Goal: Transaction & Acquisition: Register for event/course

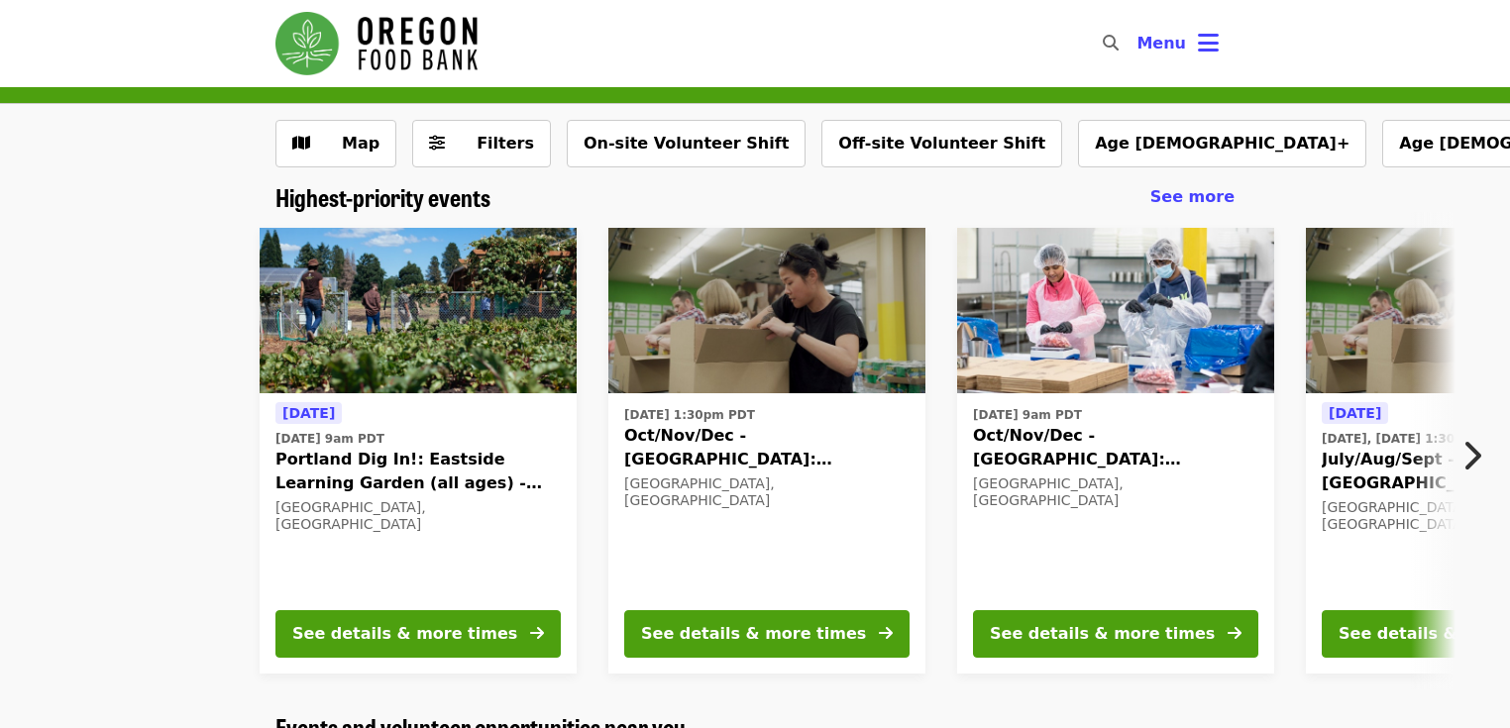
click at [180, 503] on div "[DATE] [DATE] 9am PDT Portland Dig In!: [GEOGRAPHIC_DATA] (all ages) - Aug/Sept…" at bounding box center [747, 451] width 1611 height 478
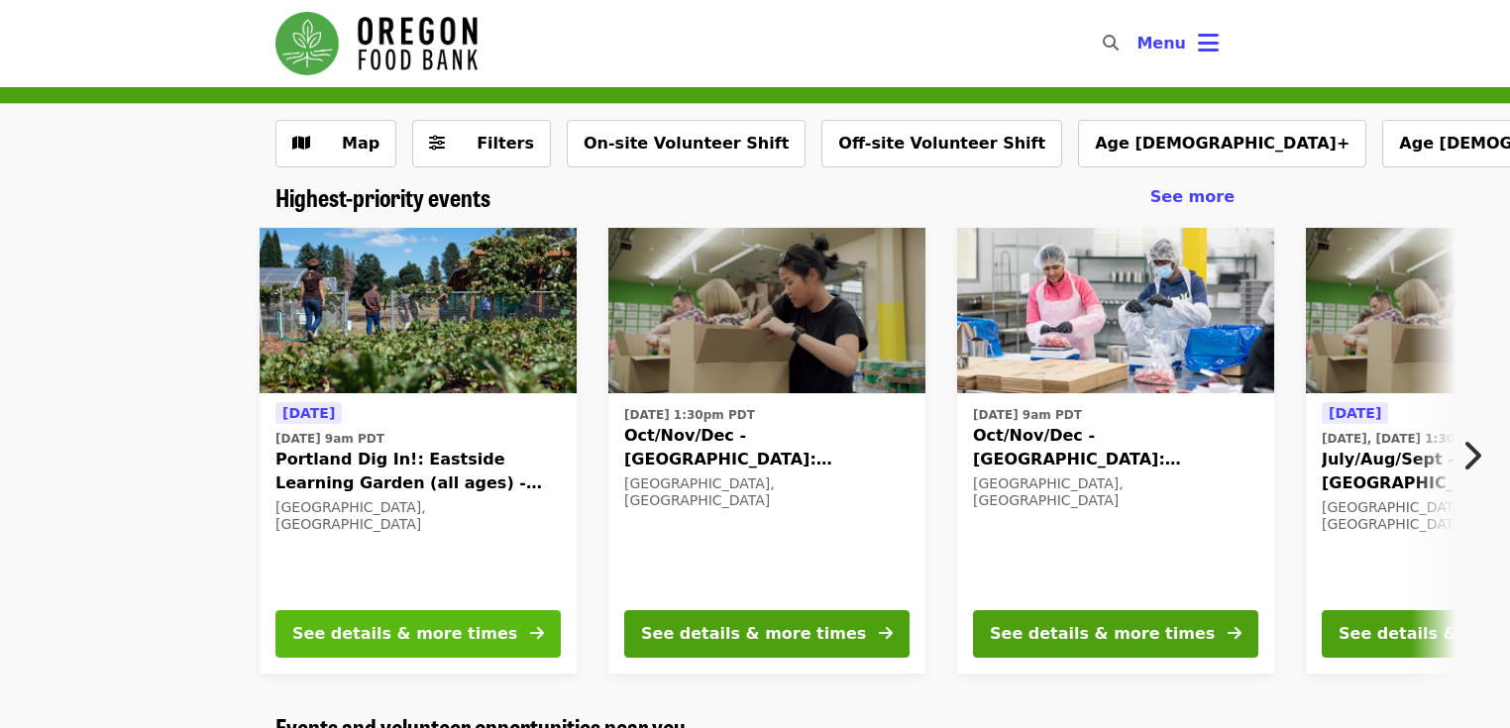
click at [412, 630] on div "See details & more times" at bounding box center [404, 634] width 225 height 24
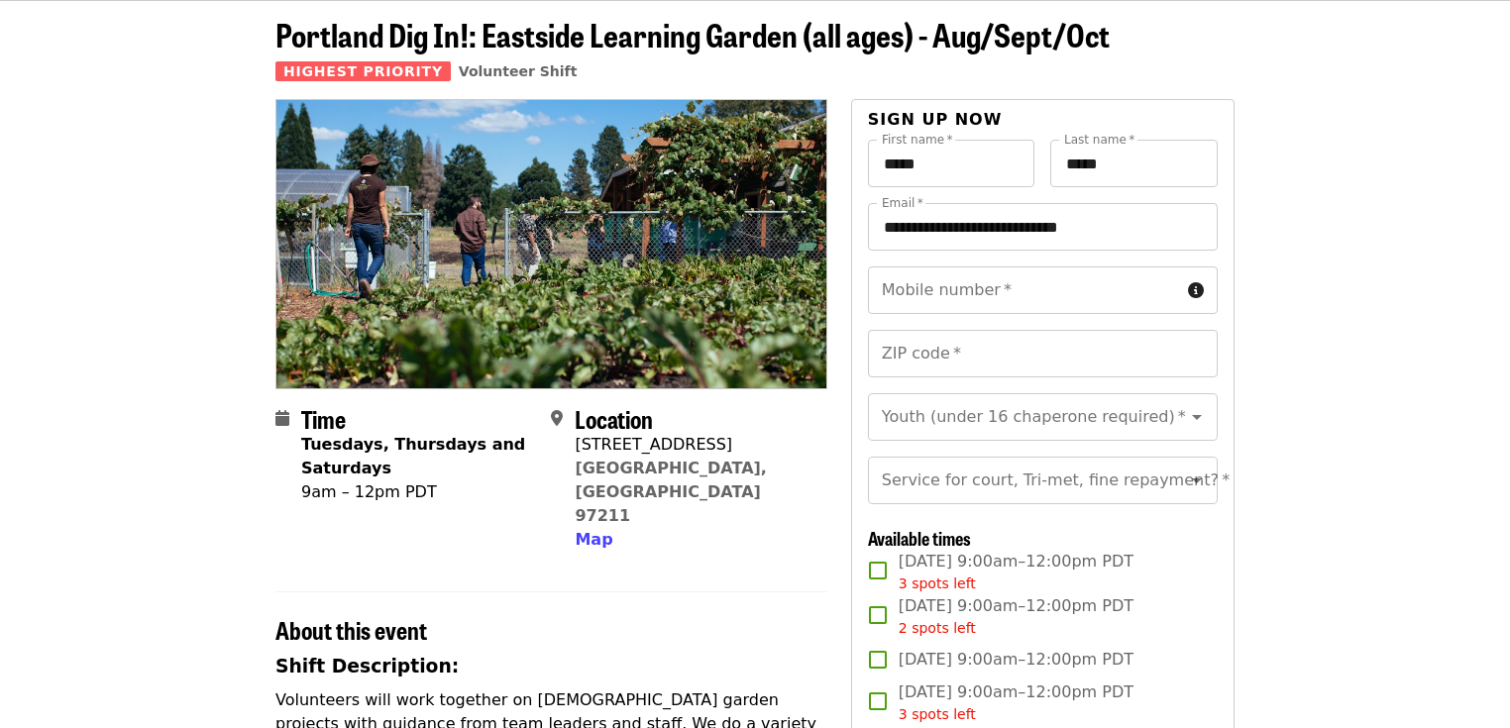
scroll to position [79, 0]
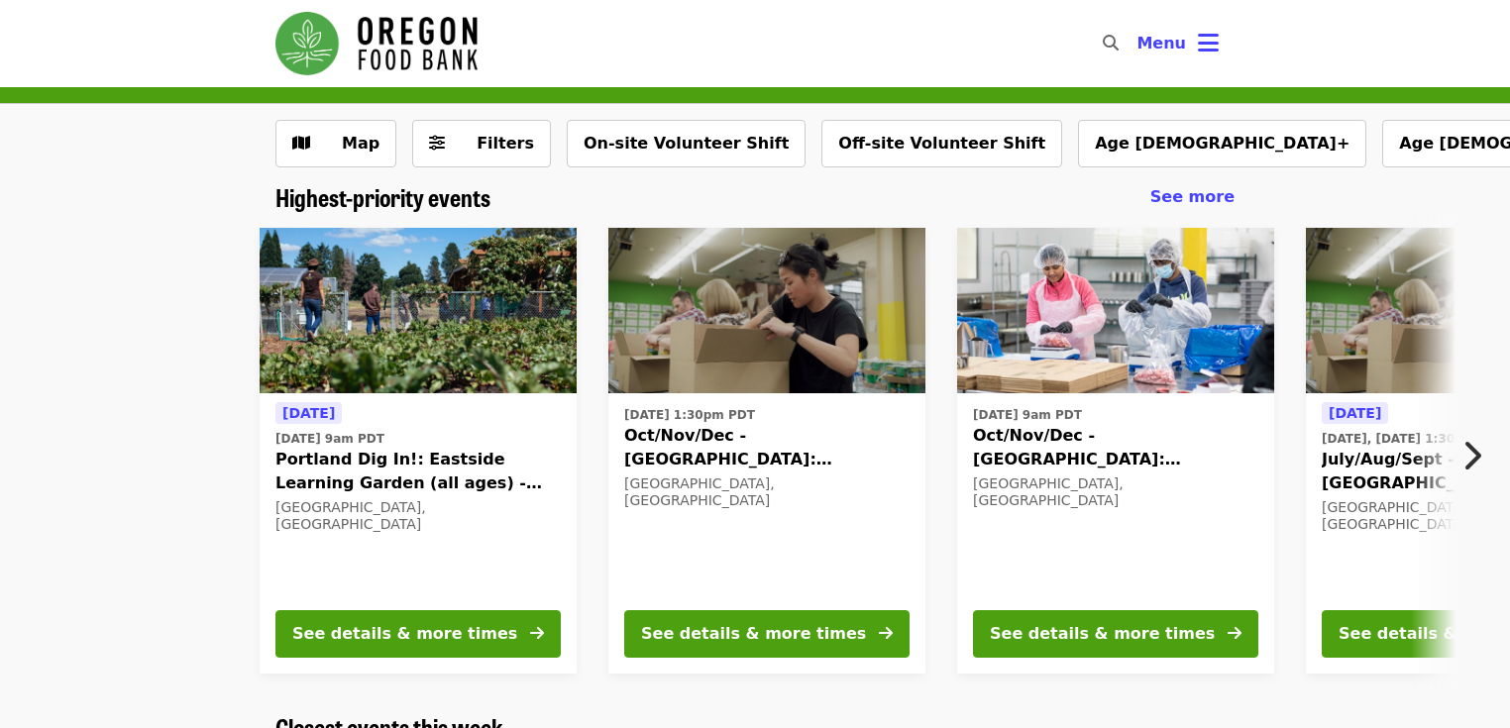
click at [136, 515] on div "[DATE] [DATE] 9am PDT Portland Dig In!: [GEOGRAPHIC_DATA] (all ages) - Aug/Sept…" at bounding box center [747, 451] width 1611 height 478
click at [121, 511] on div "[DATE] [DATE] 9am PDT Portland Dig In!: [GEOGRAPHIC_DATA] (all ages) - Aug/Sept…" at bounding box center [747, 451] width 1611 height 478
click at [142, 263] on div "[DATE] [DATE] 9am PDT Portland Dig In!: [GEOGRAPHIC_DATA] (all ages) - Aug/Sept…" at bounding box center [747, 451] width 1611 height 478
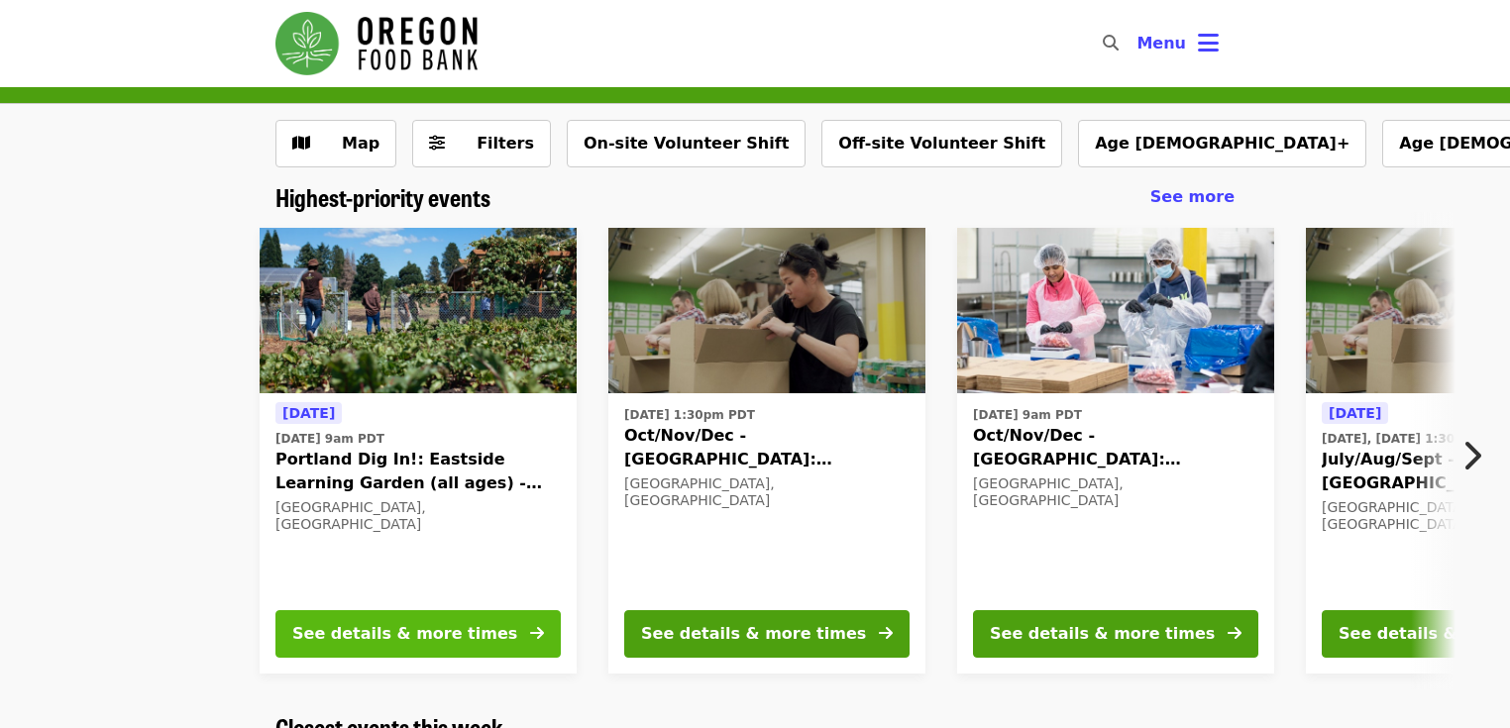
click at [424, 632] on div "See details & more times" at bounding box center [404, 634] width 225 height 24
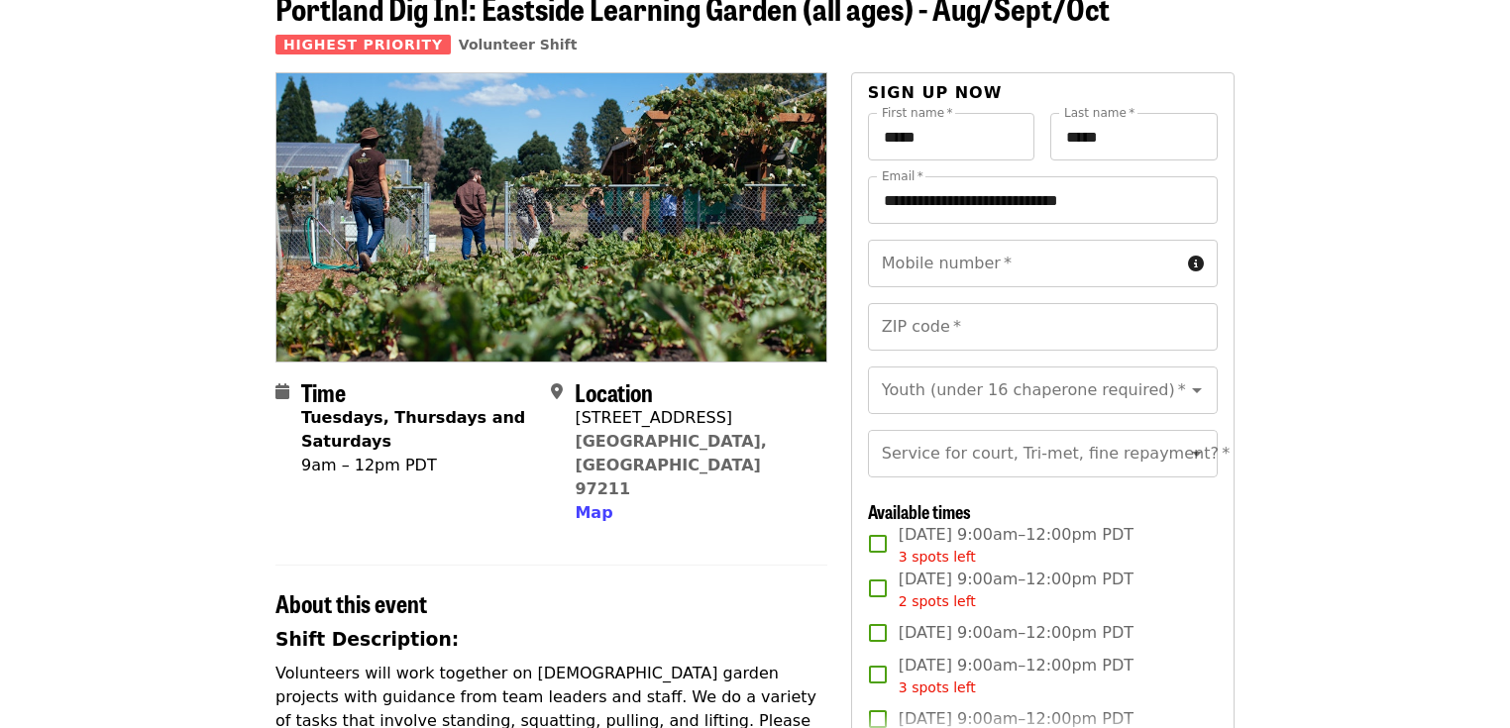
scroll to position [79, 0]
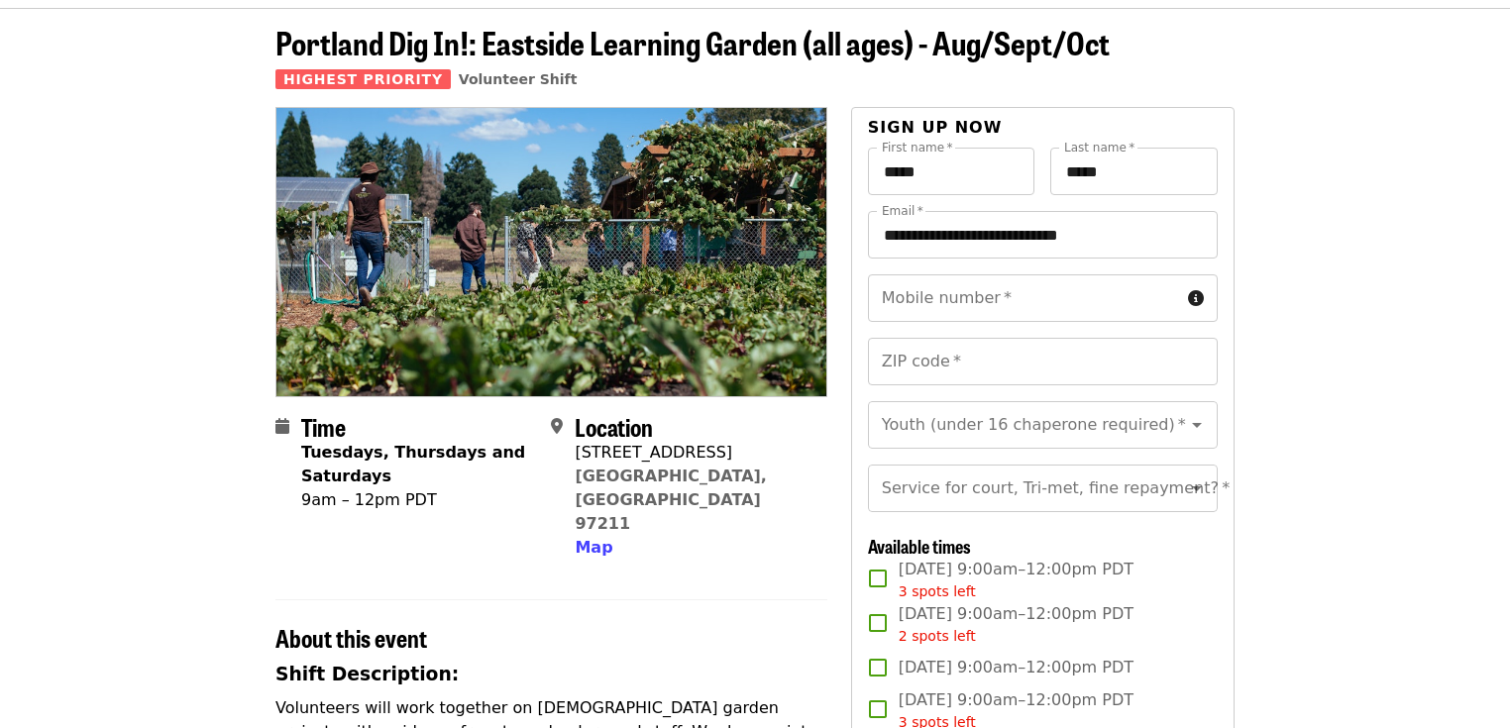
click at [857, 224] on div "**********" at bounding box center [1042, 622] width 383 height 1031
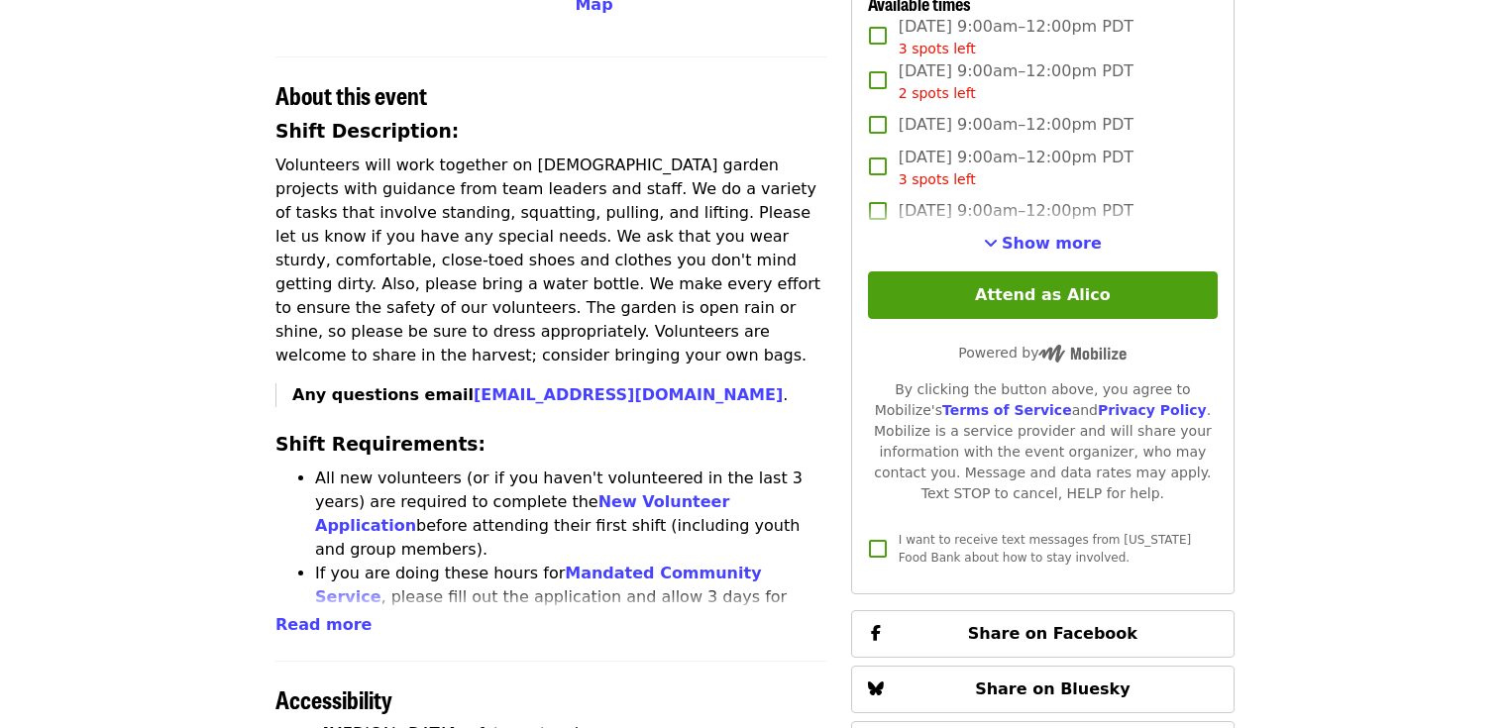
scroll to position [634, 0]
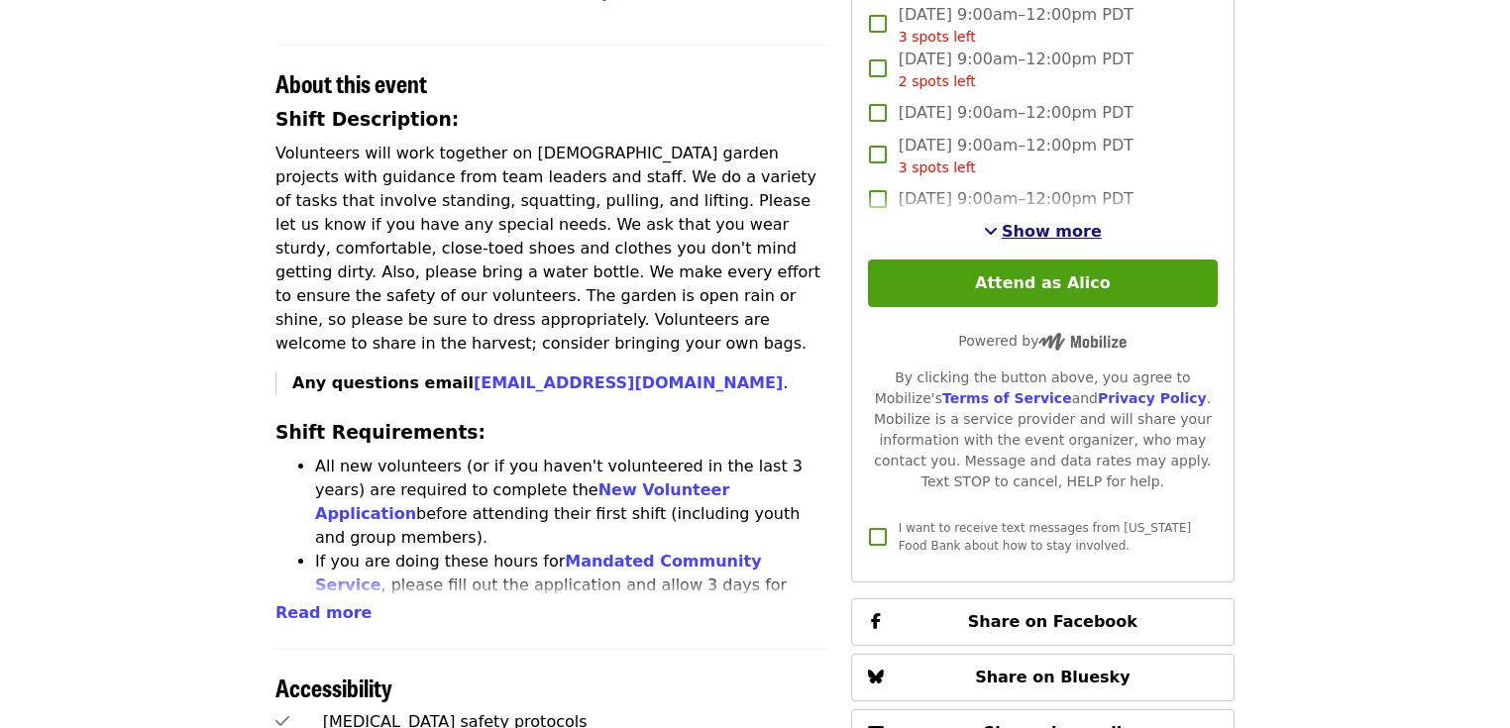
click at [1023, 241] on span "Show more" at bounding box center [1052, 231] width 100 height 19
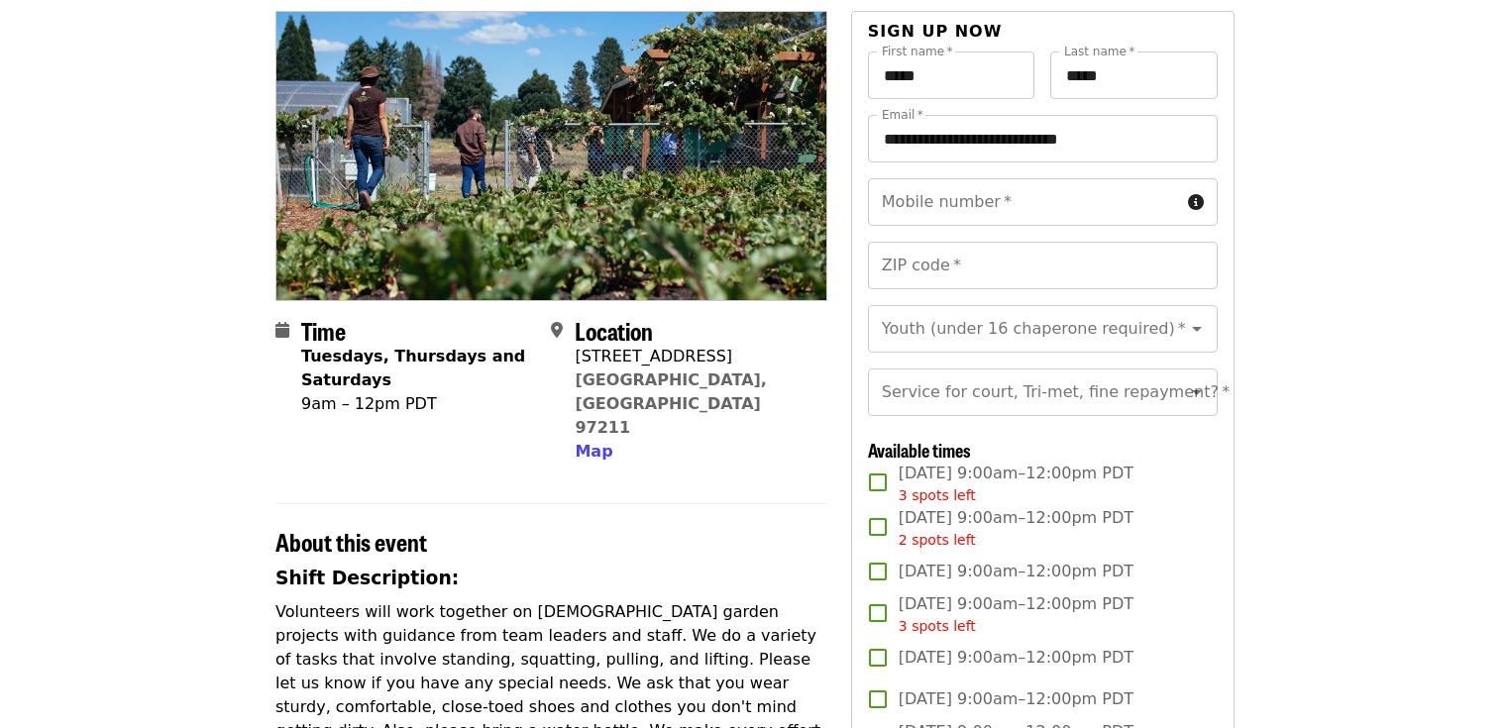
scroll to position [0, 0]
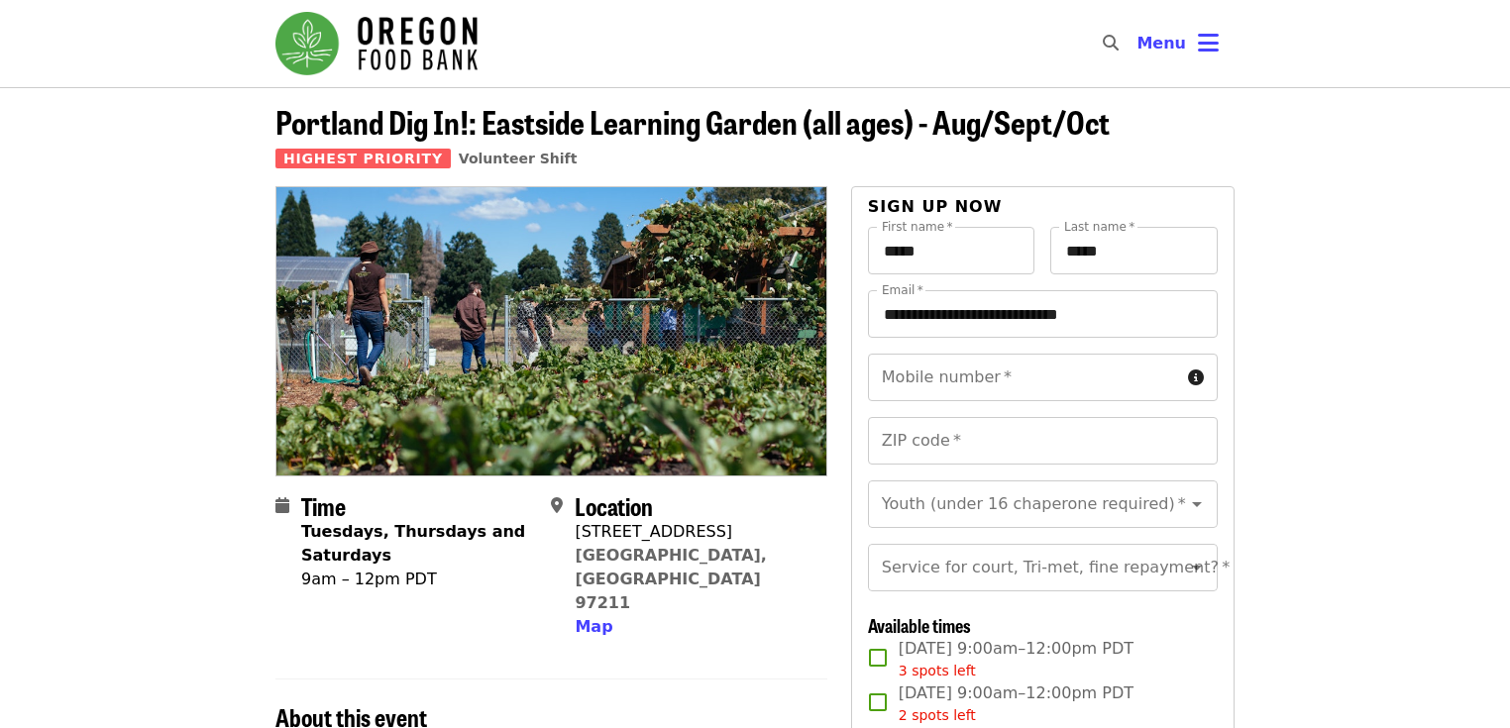
click at [910, 75] on nav "Skip to content ​ Menu" at bounding box center [755, 43] width 991 height 87
drag, startPoint x: 187, startPoint y: 364, endPoint x: 197, endPoint y: 313, distance: 51.5
